Goal: Task Accomplishment & Management: Use online tool/utility

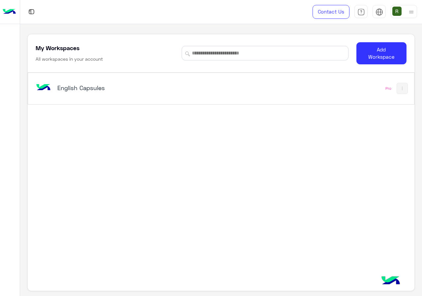
click at [141, 96] on div "English Capsules" at bounding box center [146, 88] width 224 height 19
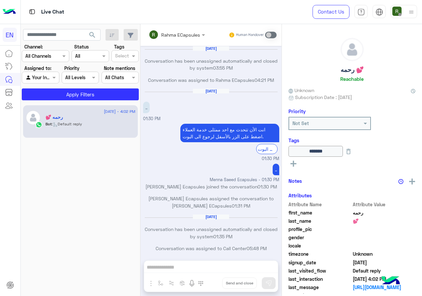
scroll to position [315, 0]
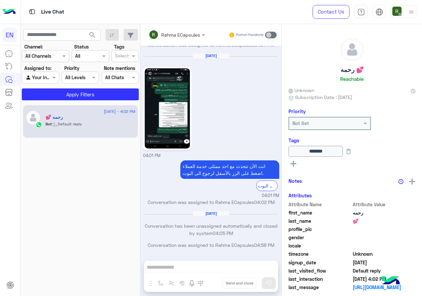
click at [52, 59] on div "Channel All Channels" at bounding box center [41, 55] width 39 height 7
click at [52, 75] on div "WhatsApp" at bounding box center [45, 81] width 47 height 13
click at [62, 96] on button "Apply Filters" at bounding box center [80, 94] width 117 height 12
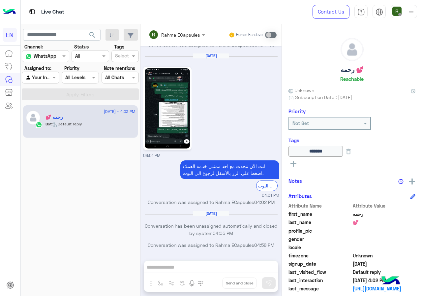
click at [37, 80] on input "text" at bounding box center [32, 77] width 15 height 7
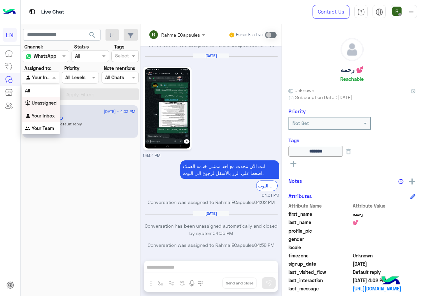
click at [44, 107] on div "Unassigned" at bounding box center [41, 103] width 38 height 13
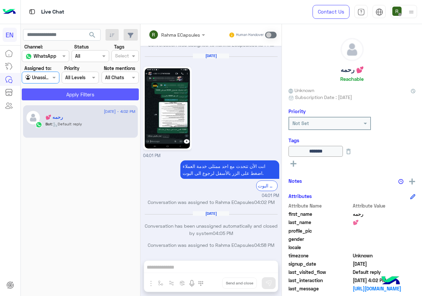
click at [53, 95] on button "Apply Filters" at bounding box center [80, 94] width 117 height 12
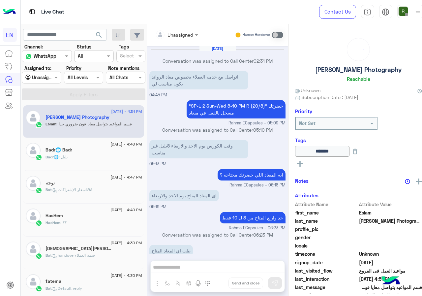
scroll to position [272, 0]
